Goal: Information Seeking & Learning: Learn about a topic

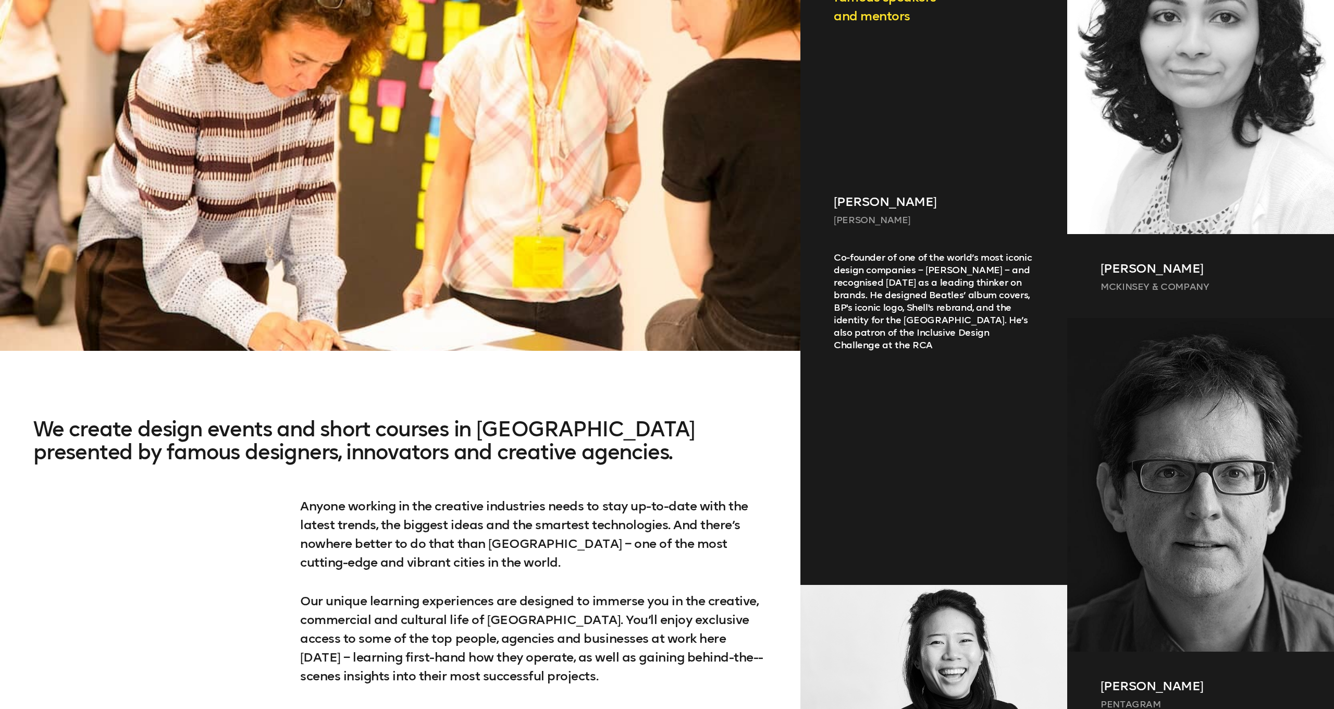
scroll to position [671, 0]
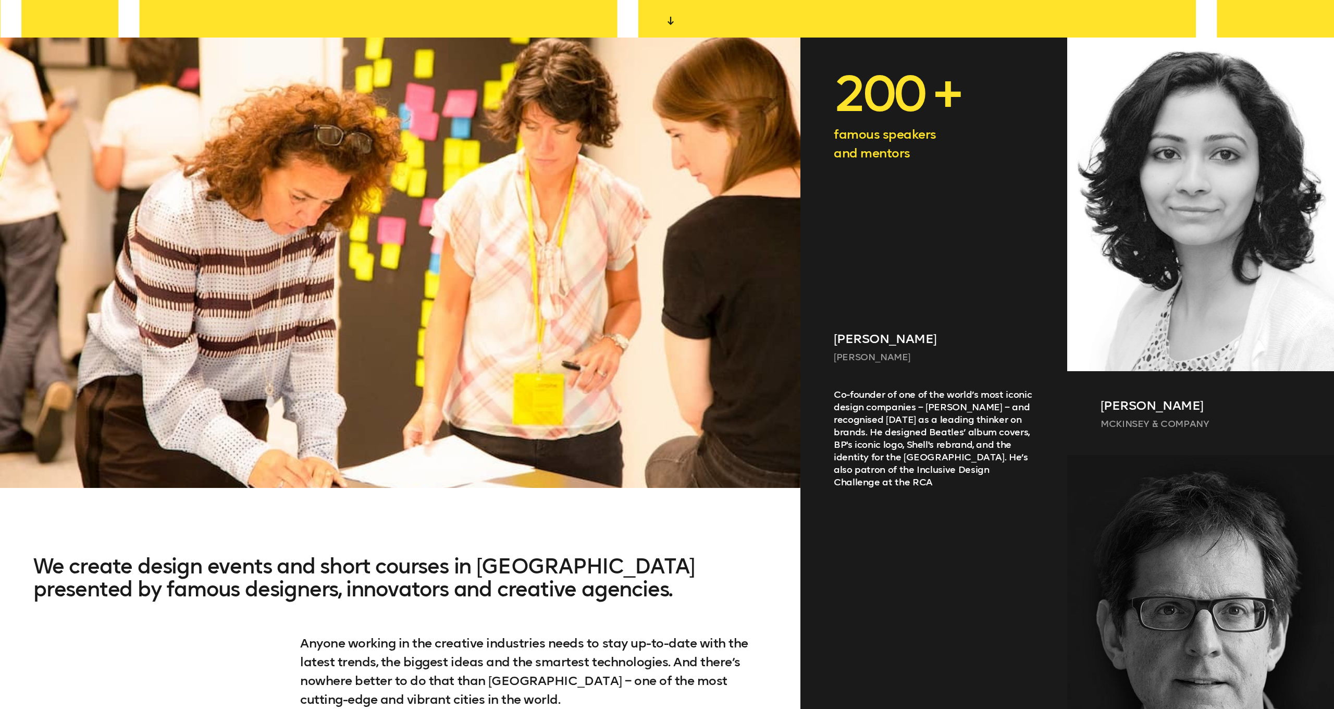
click at [956, 388] on div "Co-founder of one of the world’s most iconic design companies – [PERSON_NAME] –…" at bounding box center [933, 542] width 267 height 308
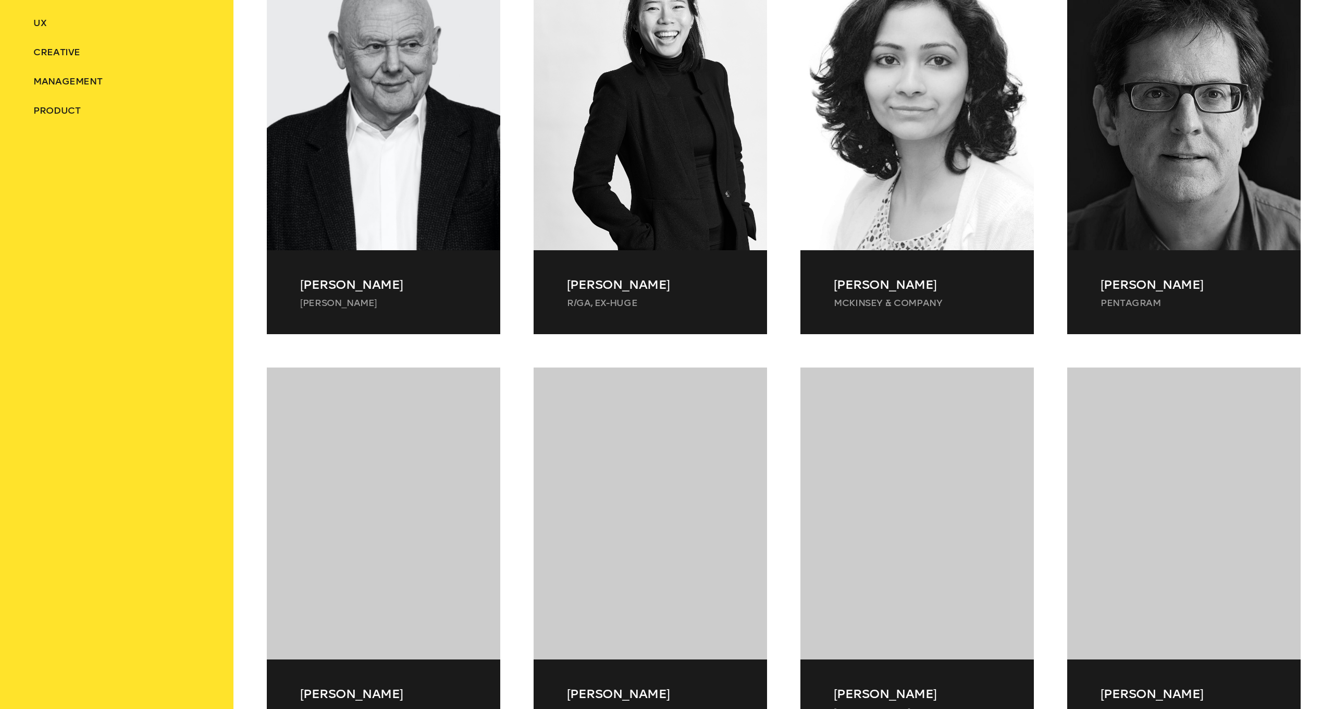
scroll to position [630, 0]
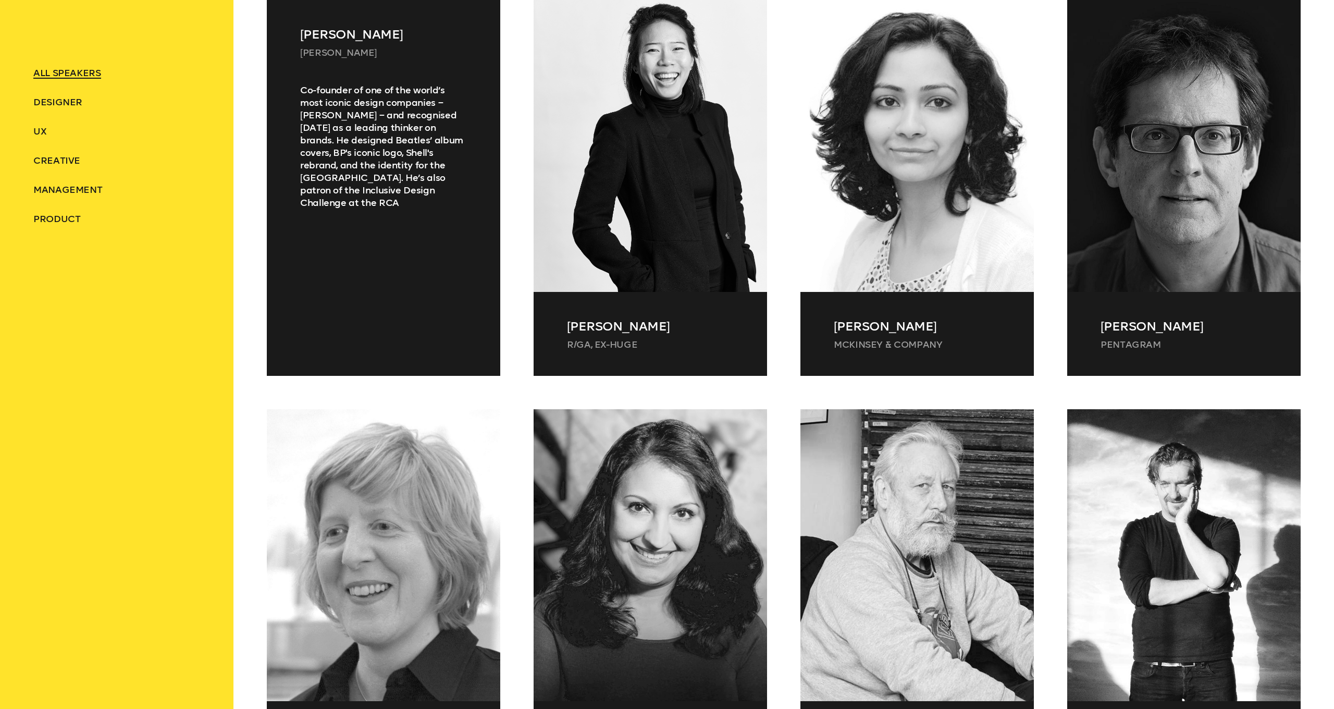
click at [347, 163] on div "Co-founder of one of the world’s most iconic design companies – [PERSON_NAME] –…" at bounding box center [383, 217] width 233 height 267
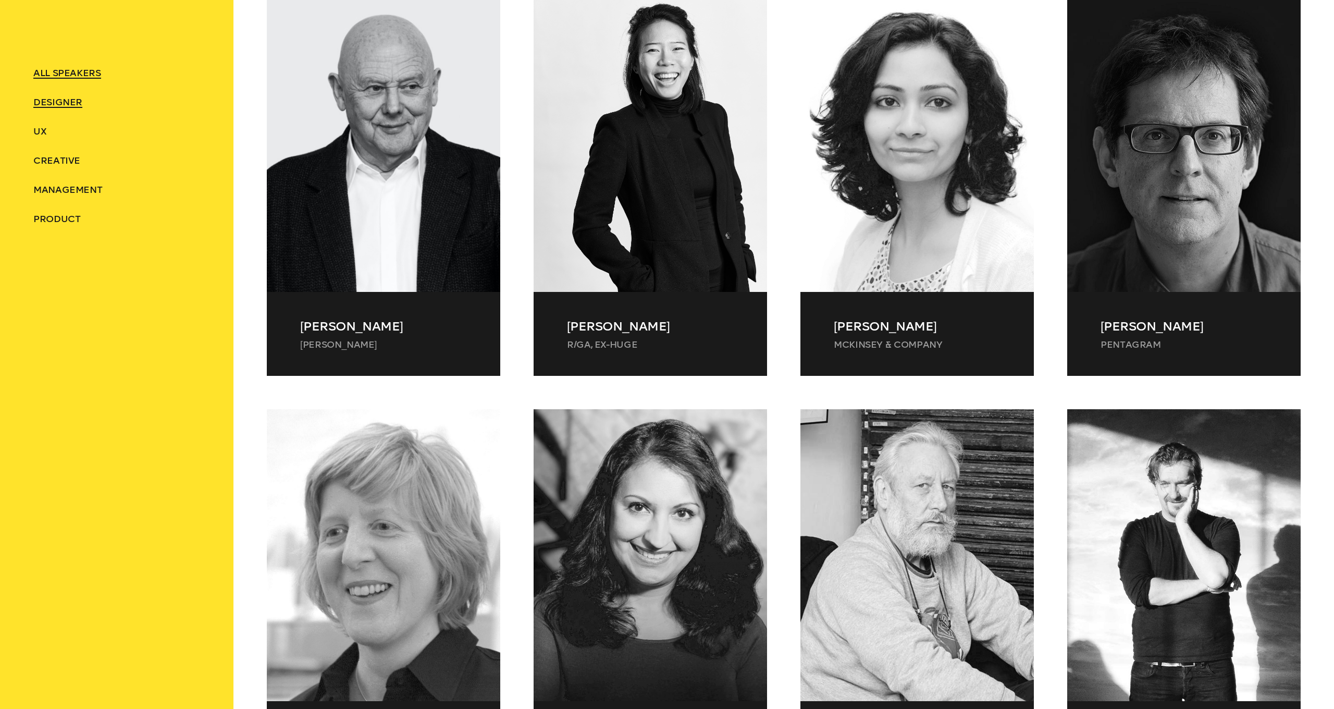
click at [53, 101] on span "Designer" at bounding box center [57, 101] width 49 height 11
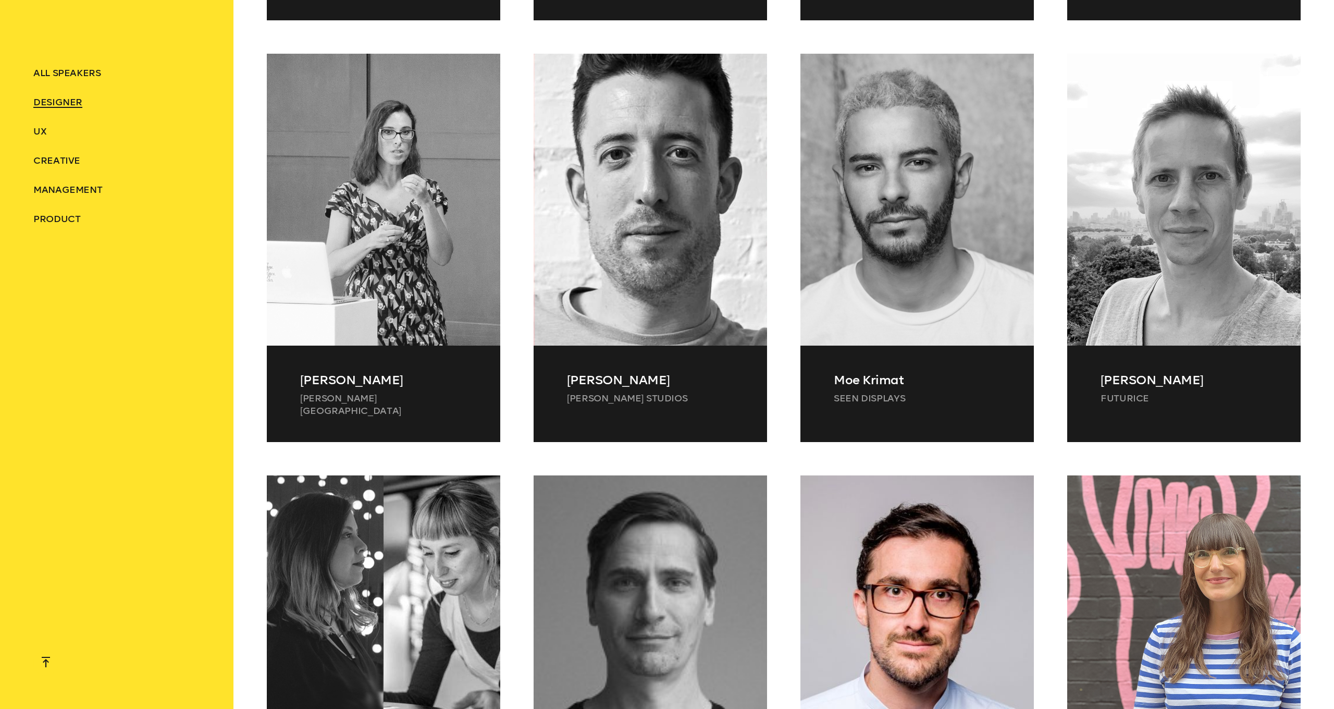
scroll to position [2923, 0]
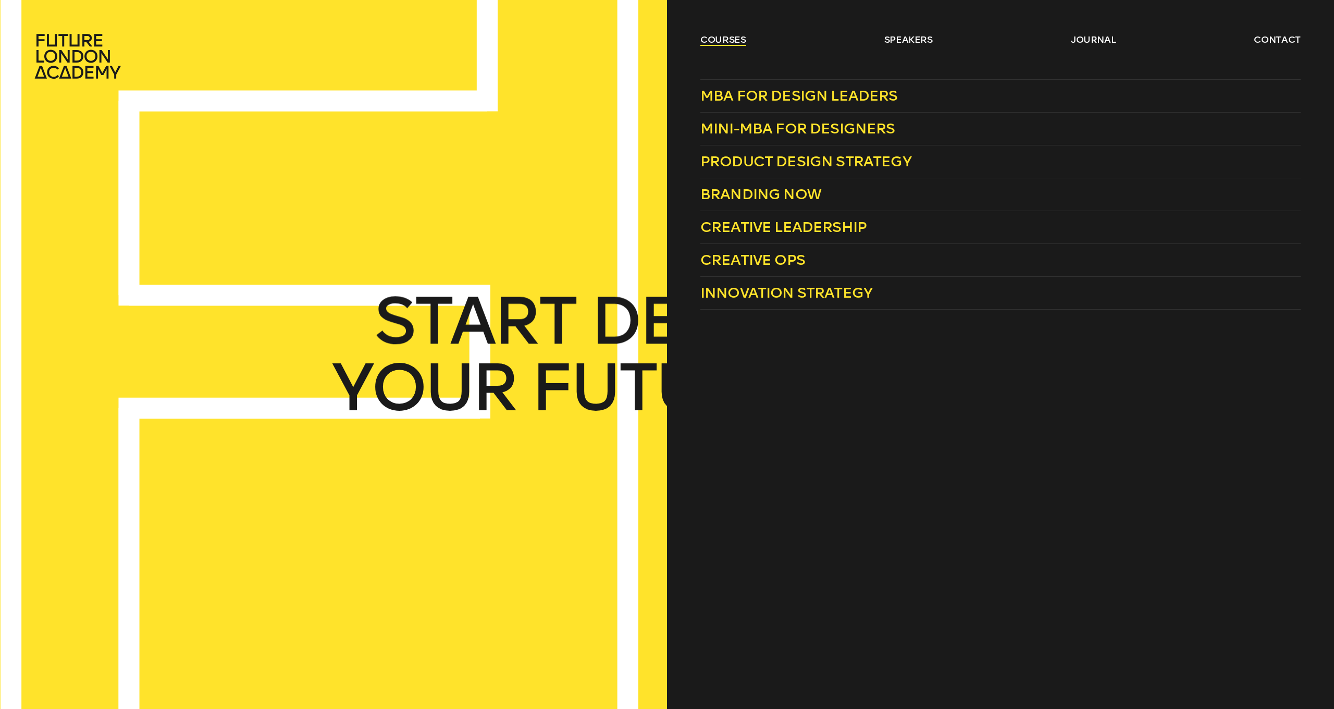
click at [736, 39] on link "courses" at bounding box center [723, 39] width 46 height 13
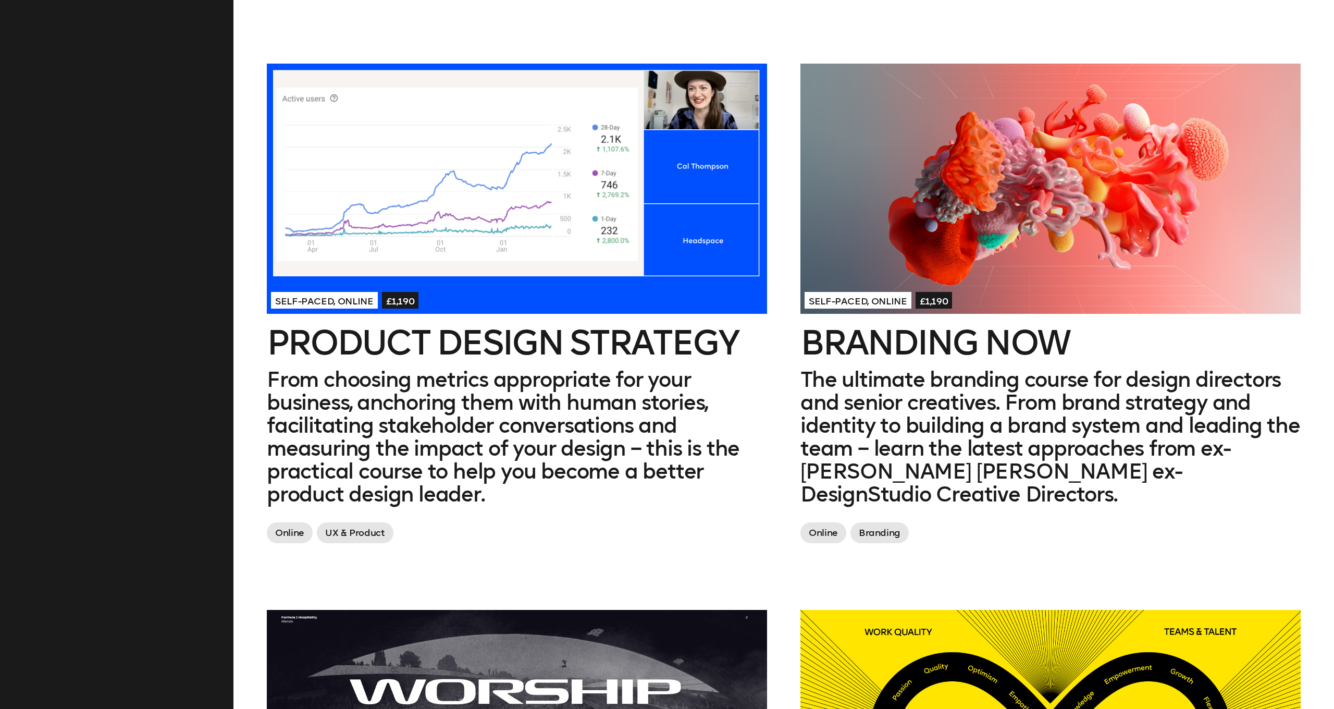
scroll to position [1033, 0]
click at [965, 232] on div at bounding box center [1050, 189] width 500 height 250
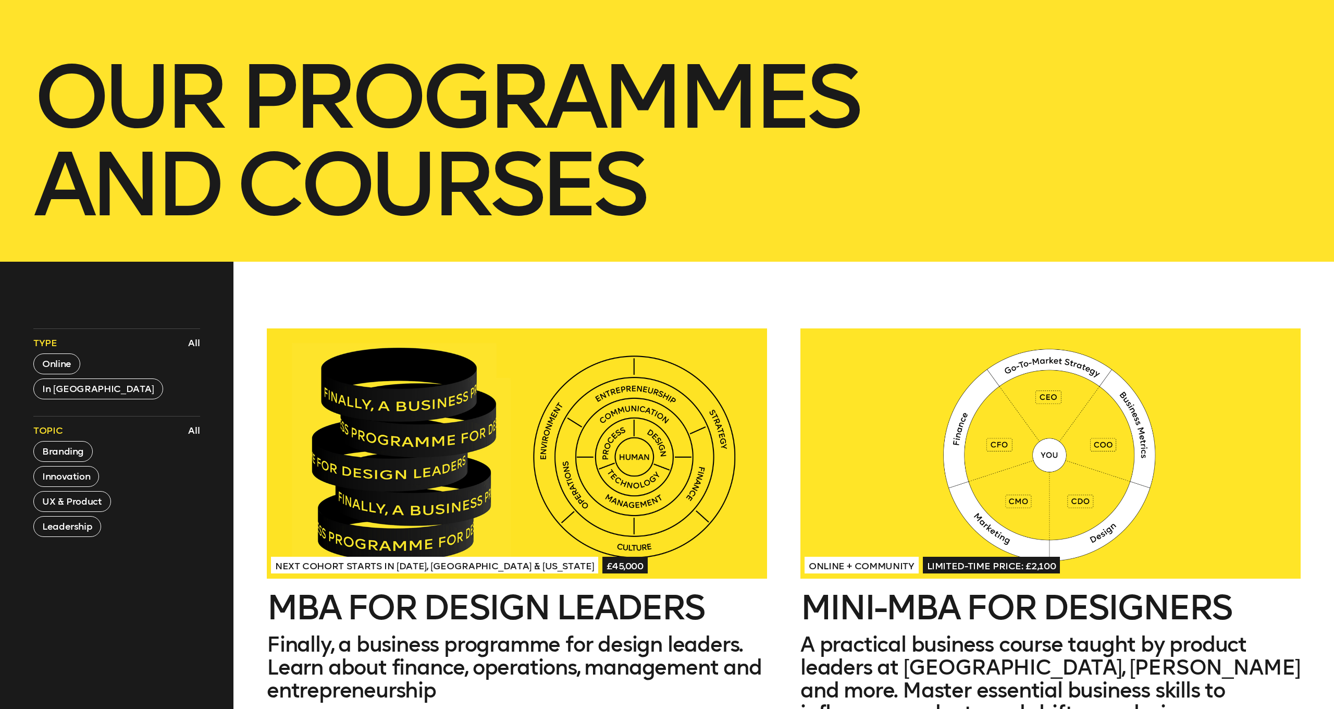
scroll to position [298, 0]
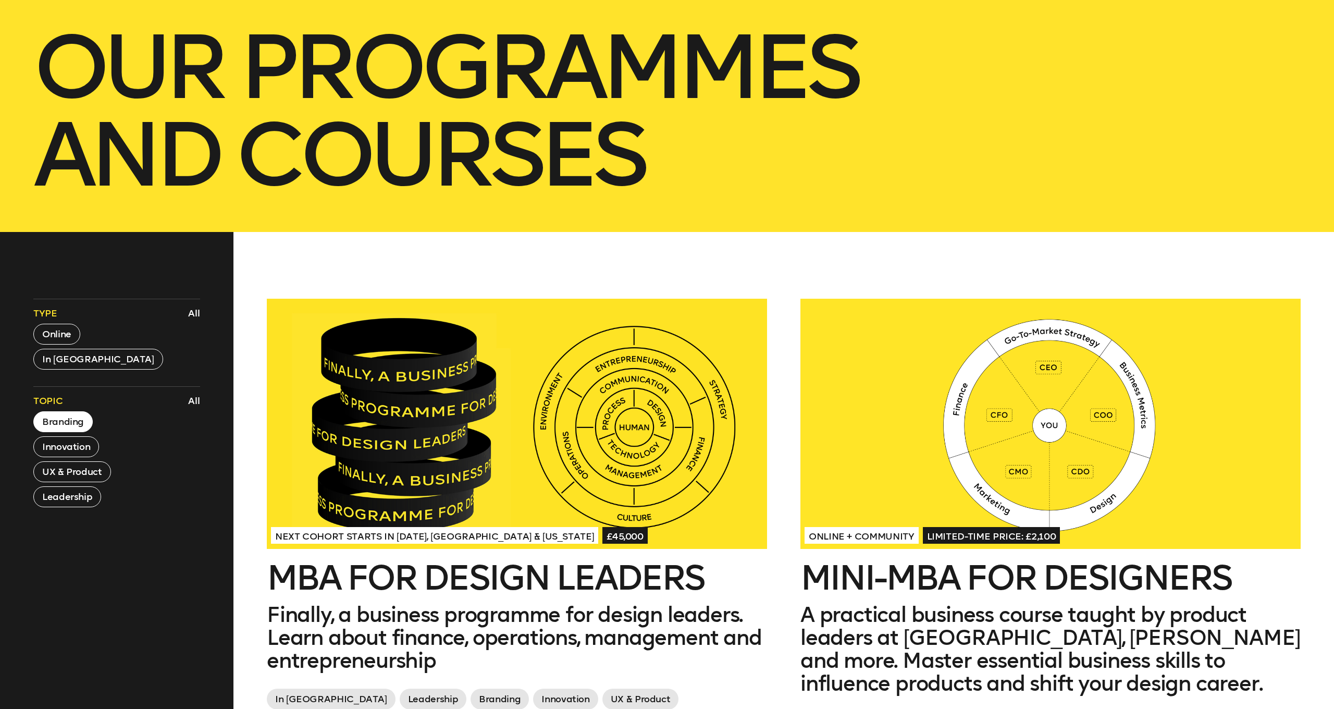
click at [60, 425] on button "Branding" at bounding box center [62, 421] width 59 height 21
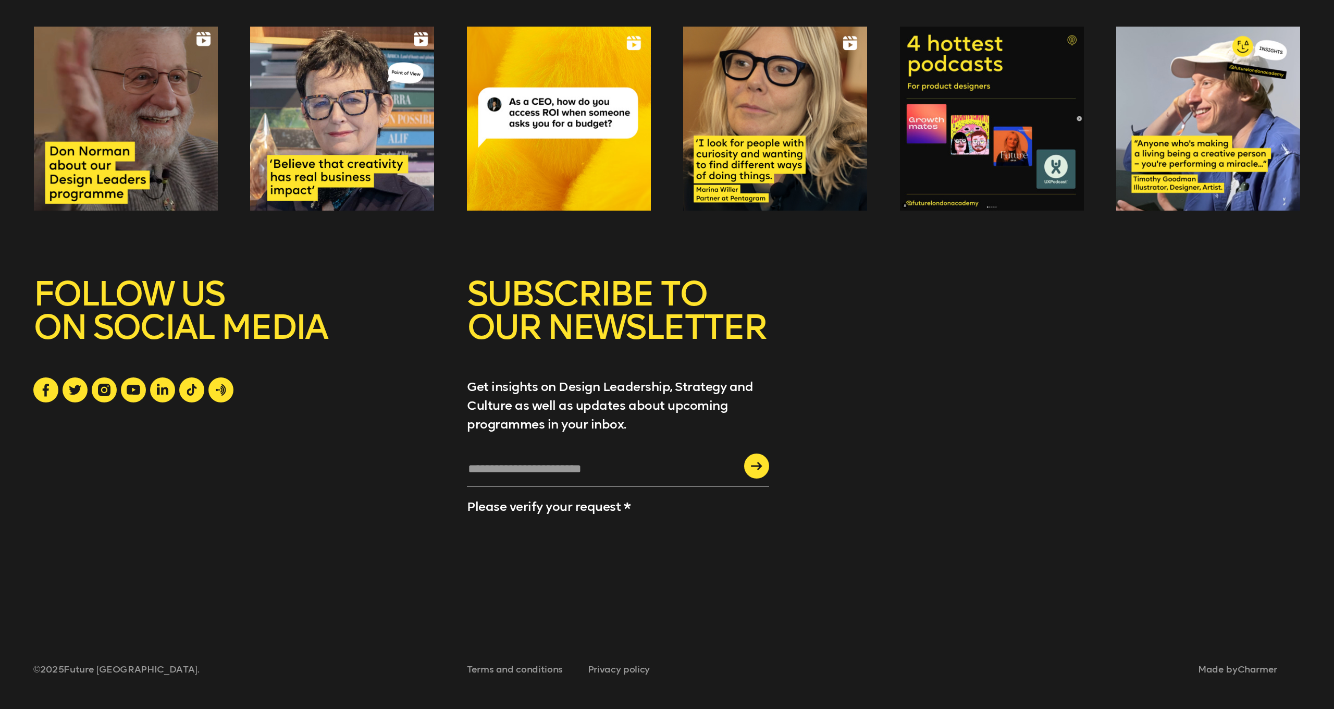
scroll to position [1862, 0]
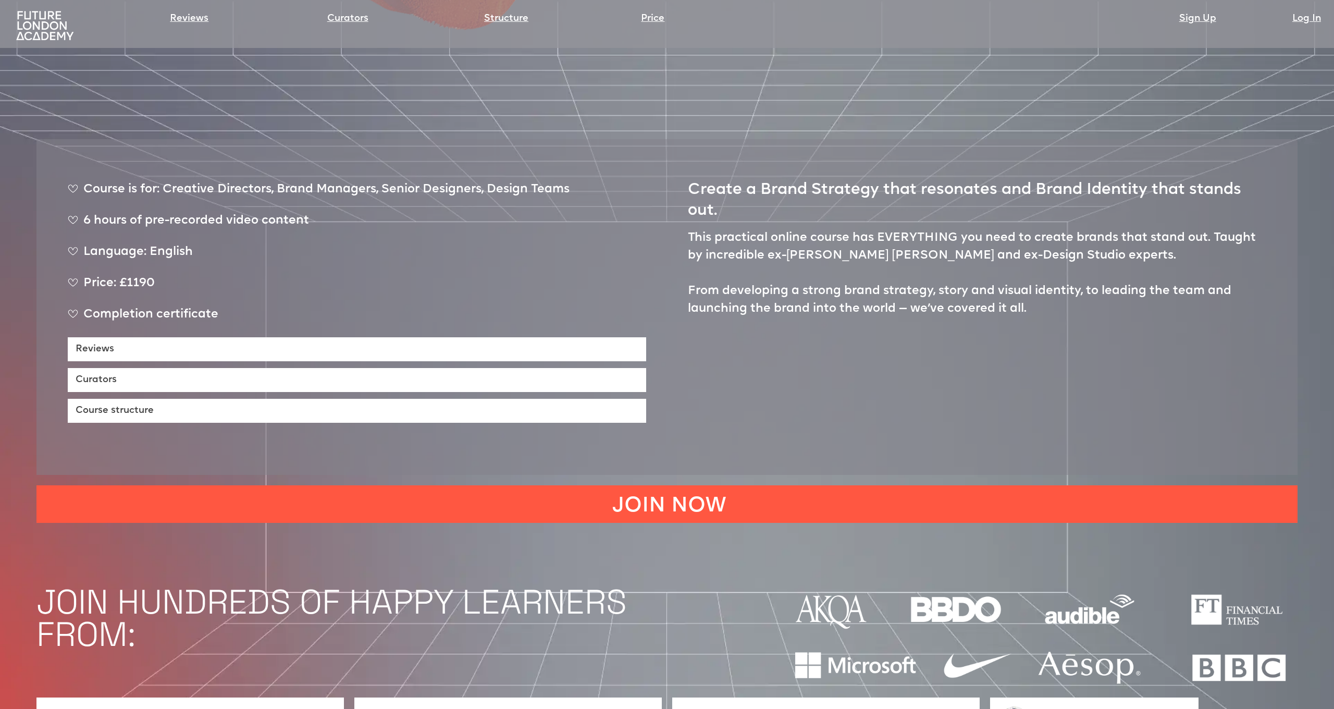
scroll to position [725, 0]
click at [84, 211] on div "6 hours of pre-recorded video content" at bounding box center [319, 224] width 502 height 26
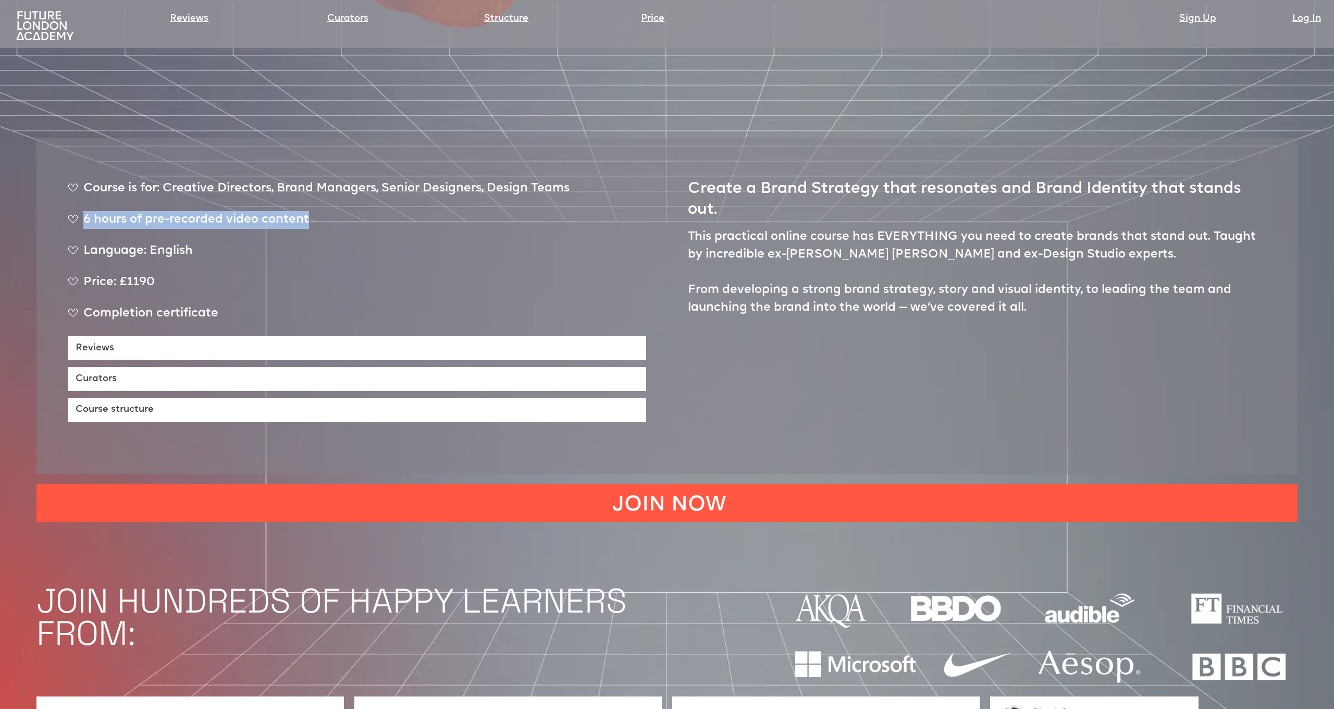
drag, startPoint x: 84, startPoint y: 159, endPoint x: 289, endPoint y: 159, distance: 205.3
click at [289, 211] on div "6 hours of pre-recorded video content" at bounding box center [319, 224] width 502 height 26
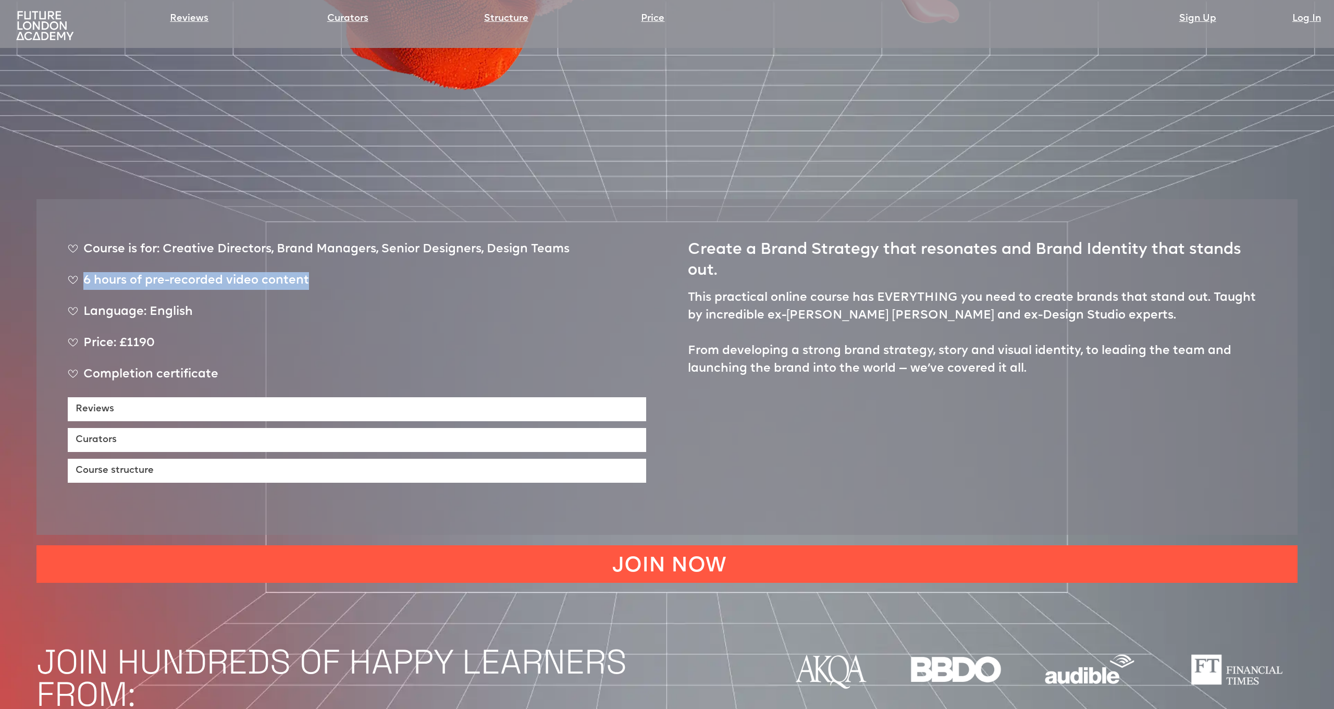
scroll to position [591, 0]
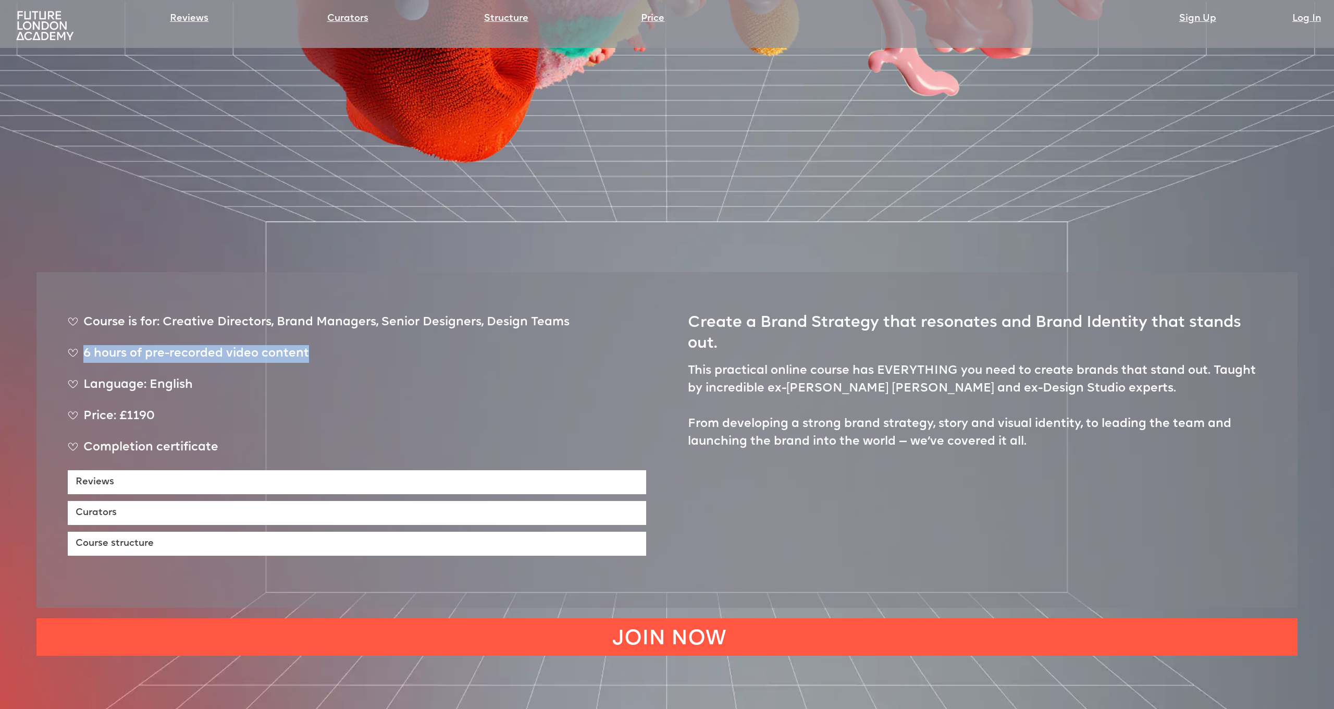
click at [279, 345] on div "6 hours of pre-recorded video content" at bounding box center [319, 358] width 502 height 26
drag, startPoint x: 84, startPoint y: 294, endPoint x: 307, endPoint y: 292, distance: 222.5
click at [307, 345] on div "6 hours of pre-recorded video content" at bounding box center [319, 358] width 502 height 26
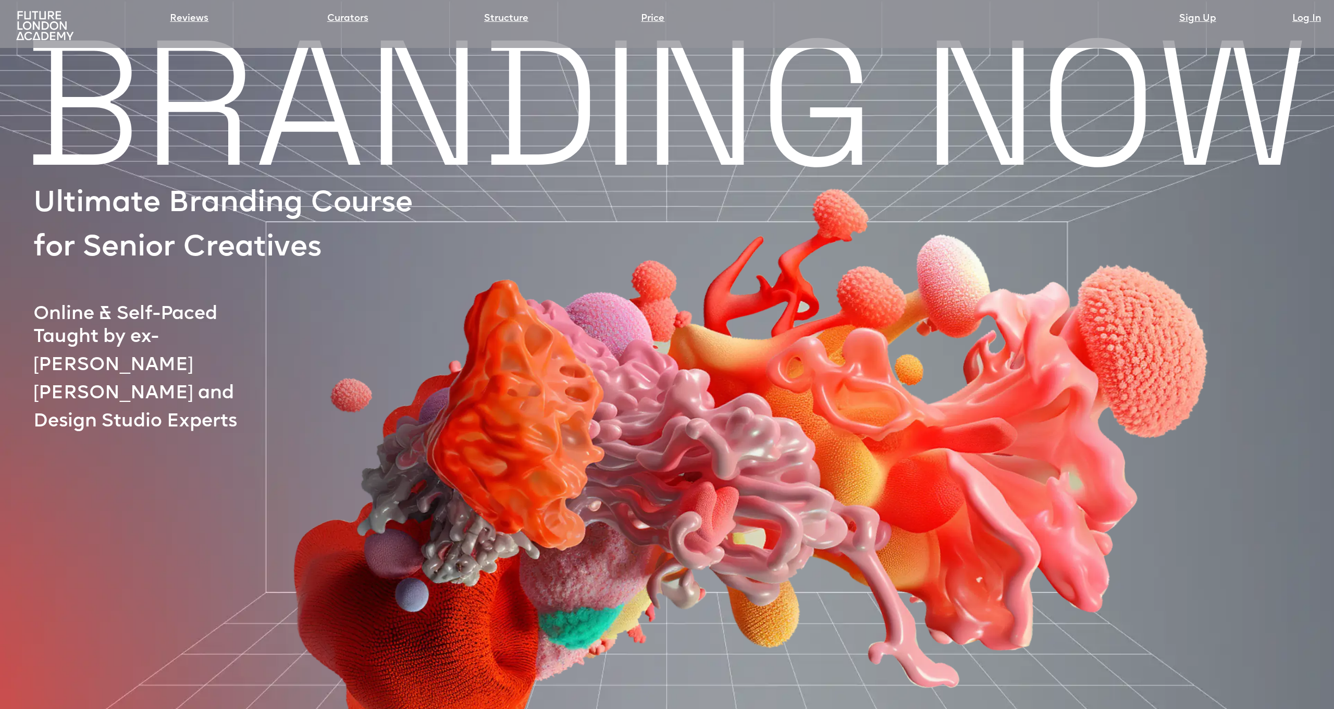
scroll to position [0, 0]
